Goal: Ask a question

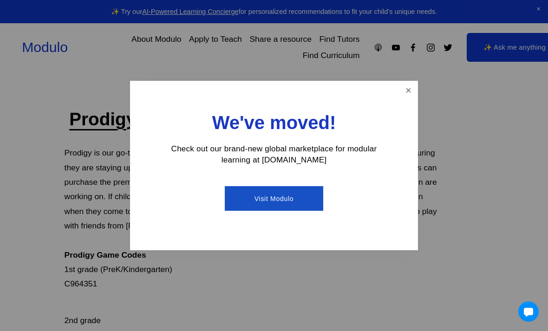
click at [414, 93] on link "Close" at bounding box center [408, 90] width 16 height 16
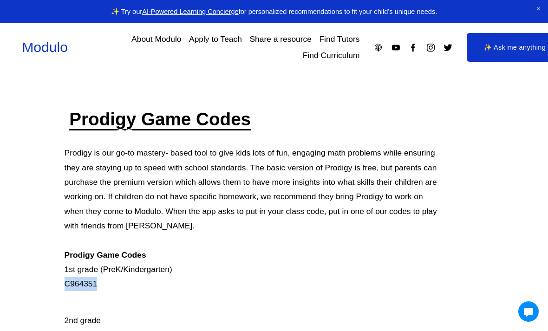
copy p "C964351"
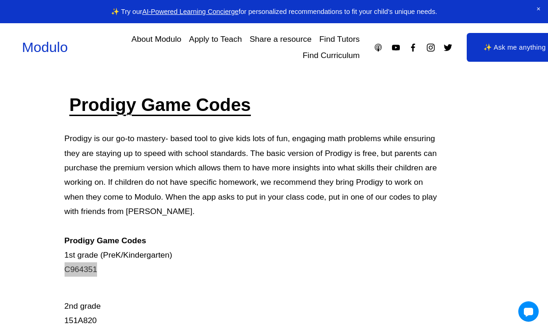
scroll to position [15, 0]
click at [147, 278] on div "Prodigy Game Codes Prodigy is our go-to mastery- based tool to give kids lots o…" at bounding box center [252, 320] width 376 height 454
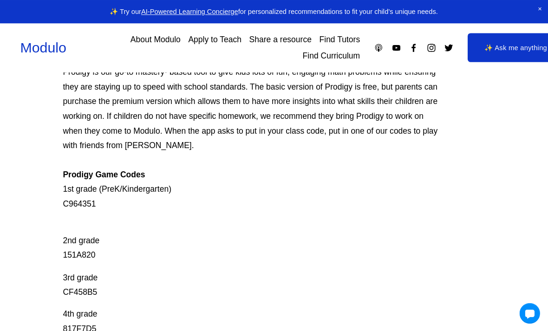
scroll to position [0, 0]
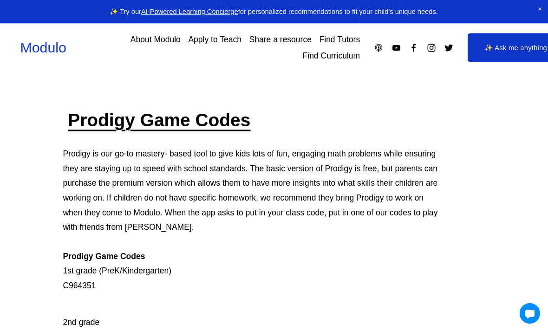
click at [226, 124] on strong "Prodigy Game Codes" at bounding box center [159, 119] width 181 height 20
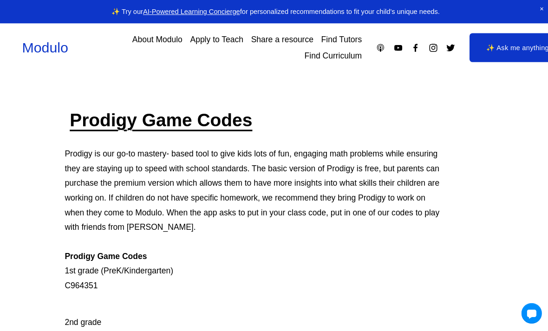
click at [528, 45] on link "✨ Ask me anything" at bounding box center [514, 47] width 96 height 29
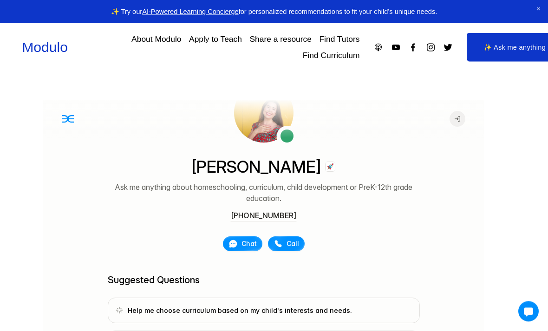
scroll to position [8, 0]
click at [239, 267] on div "[PERSON_NAME] Ask me anything about homeschooling, curriculum, child developmen…" at bounding box center [263, 251] width 312 height 339
click at [246, 250] on div at bounding box center [241, 242] width 39 height 15
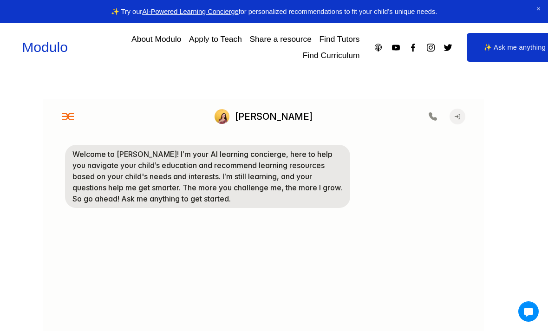
scroll to position [176, 0]
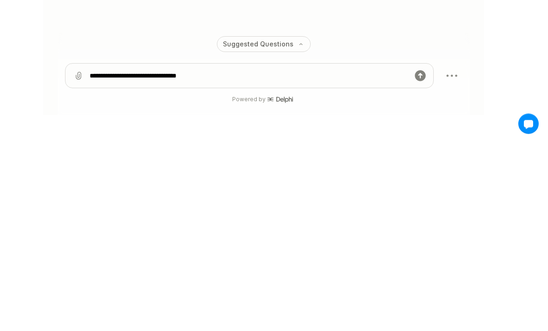
type textarea "**********"
click at [423, 82] on icon "submit" at bounding box center [419, 75] width 13 height 13
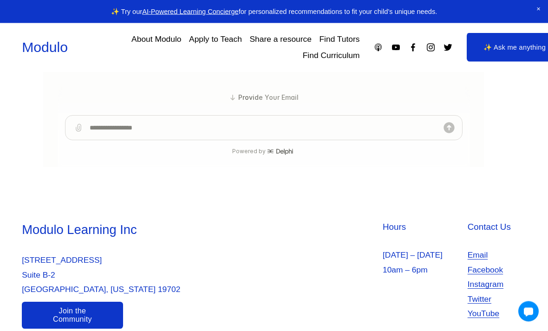
scroll to position [311, 0]
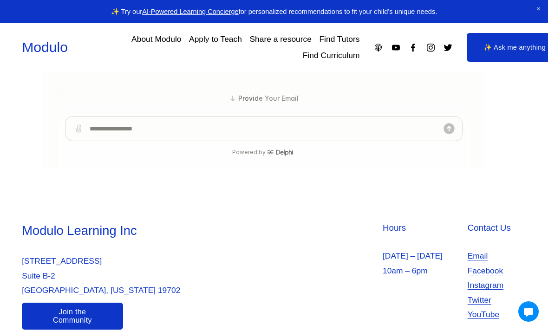
click at [287, 97] on div "Welcome to [PERSON_NAME]! I’m your AI learning concierge, here to help you navi…" at bounding box center [263, -1] width 416 height 337
click at [275, 97] on div "Welcome to [PERSON_NAME]! I’m your AI learning concierge, here to help you navi…" at bounding box center [263, -1] width 416 height 337
click at [274, 97] on div "Welcome to [PERSON_NAME]! I’m your AI learning concierge, here to help you navi…" at bounding box center [263, -1] width 416 height 337
click at [270, 96] on div "Welcome to [PERSON_NAME]! I’m your AI learning concierge, here to help you navi…" at bounding box center [263, -1] width 416 height 337
click at [84, 328] on link "Join the Community" at bounding box center [72, 316] width 101 height 27
